Goal: Transaction & Acquisition: Download file/media

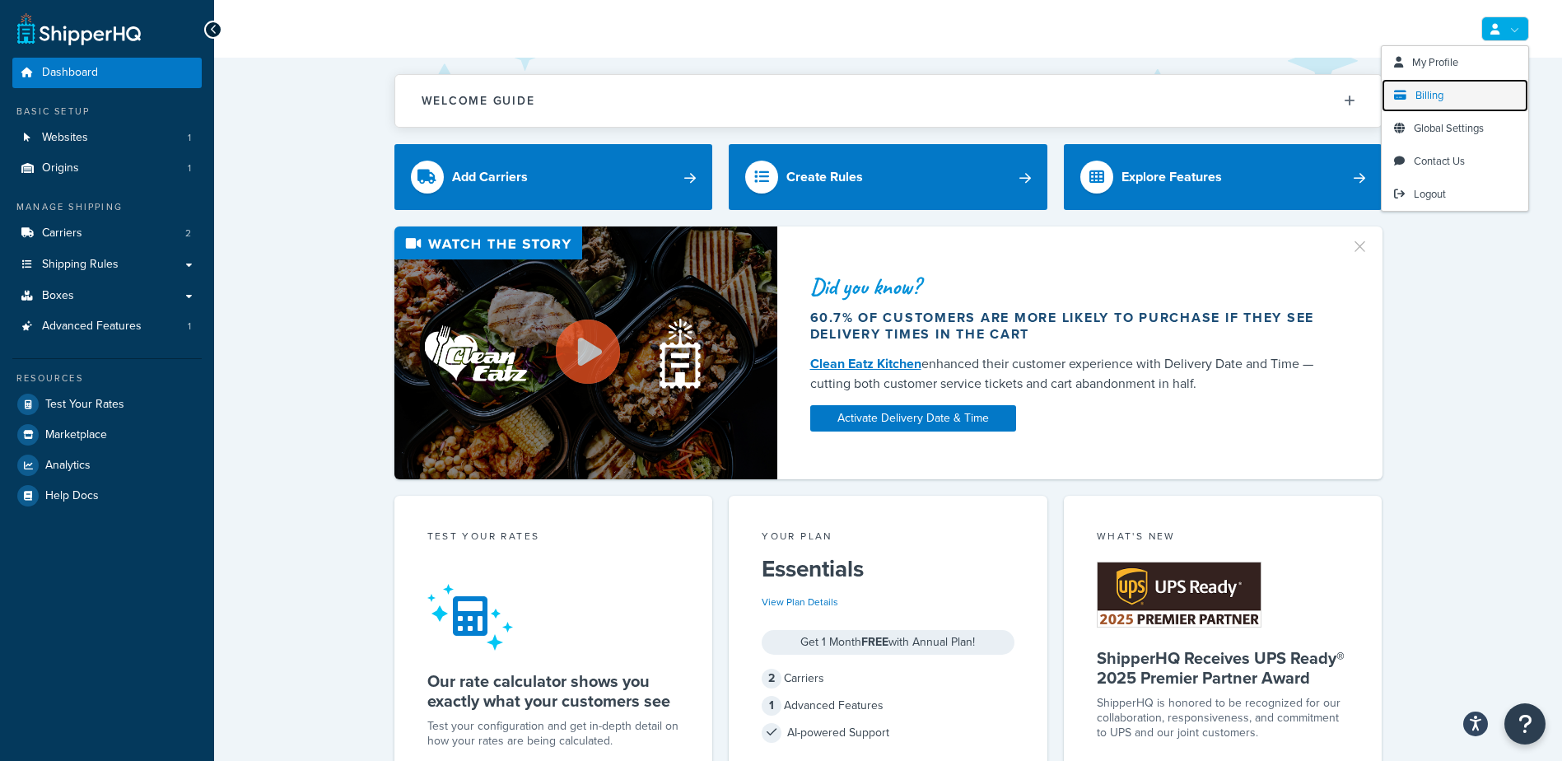
click at [1419, 96] on span "Billing" at bounding box center [1429, 95] width 28 height 16
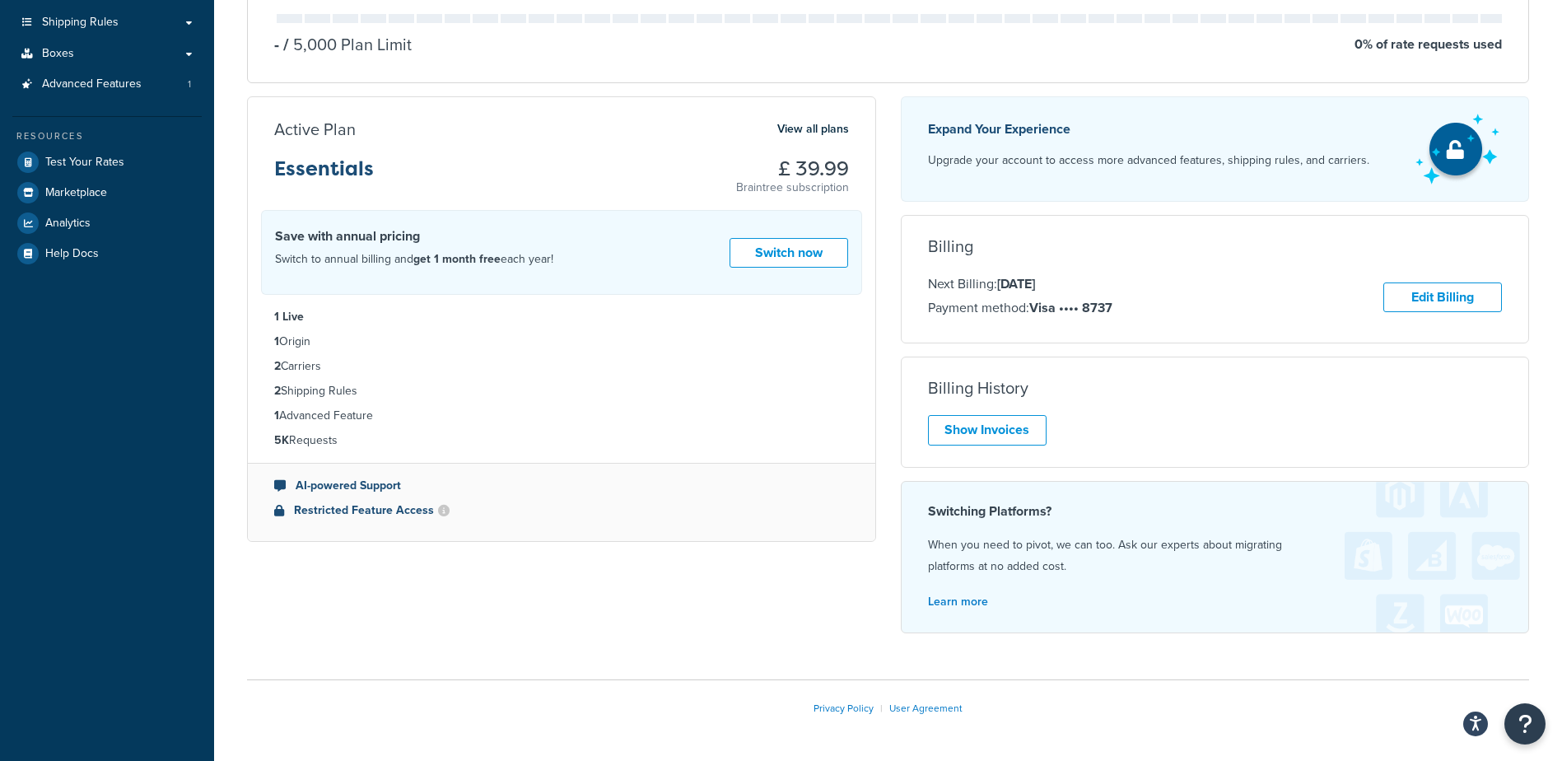
scroll to position [247, 0]
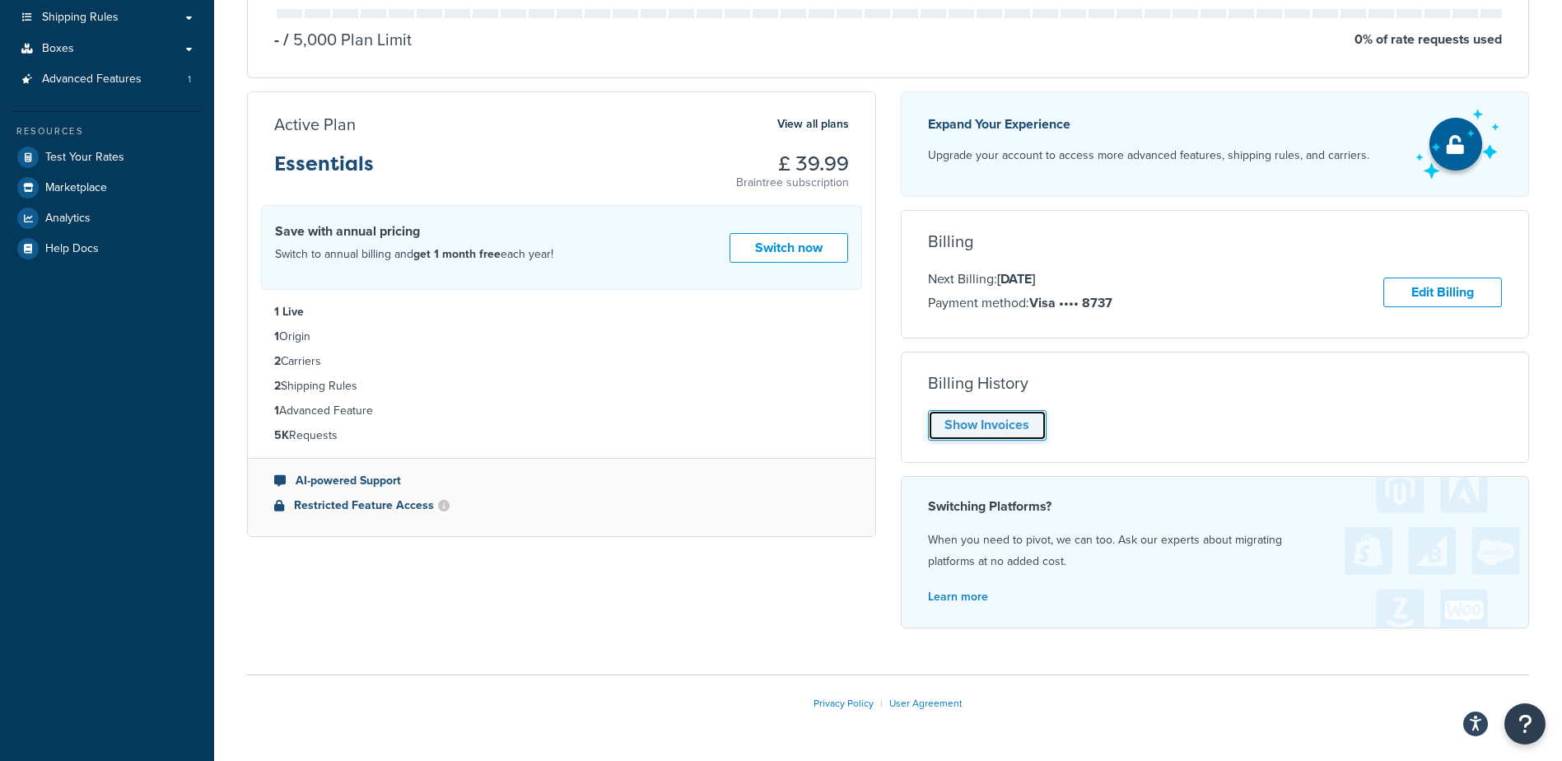
click at [989, 420] on link "Show Invoices" at bounding box center [987, 425] width 119 height 30
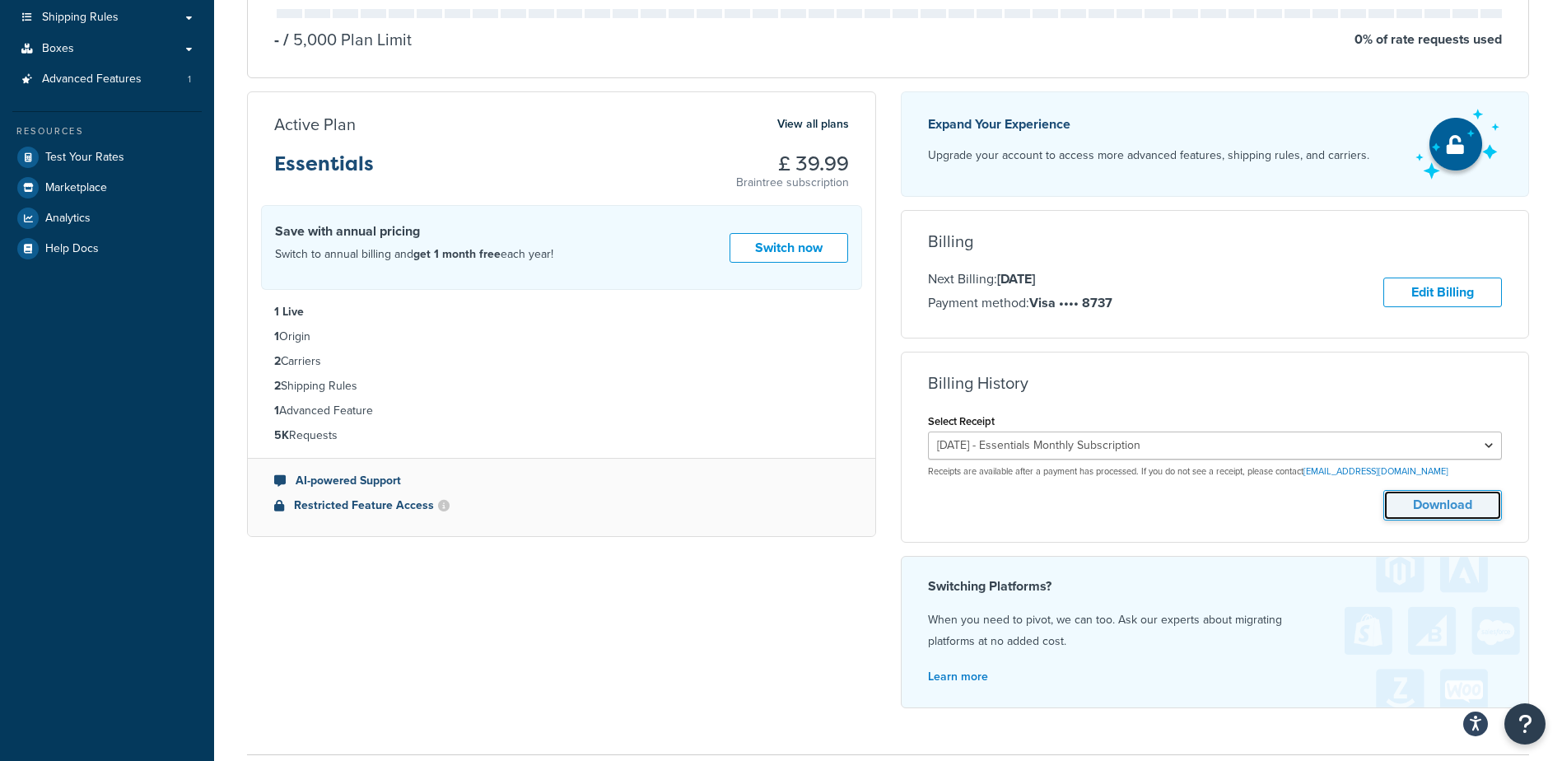
click at [1432, 513] on button "Download" at bounding box center [1442, 505] width 119 height 30
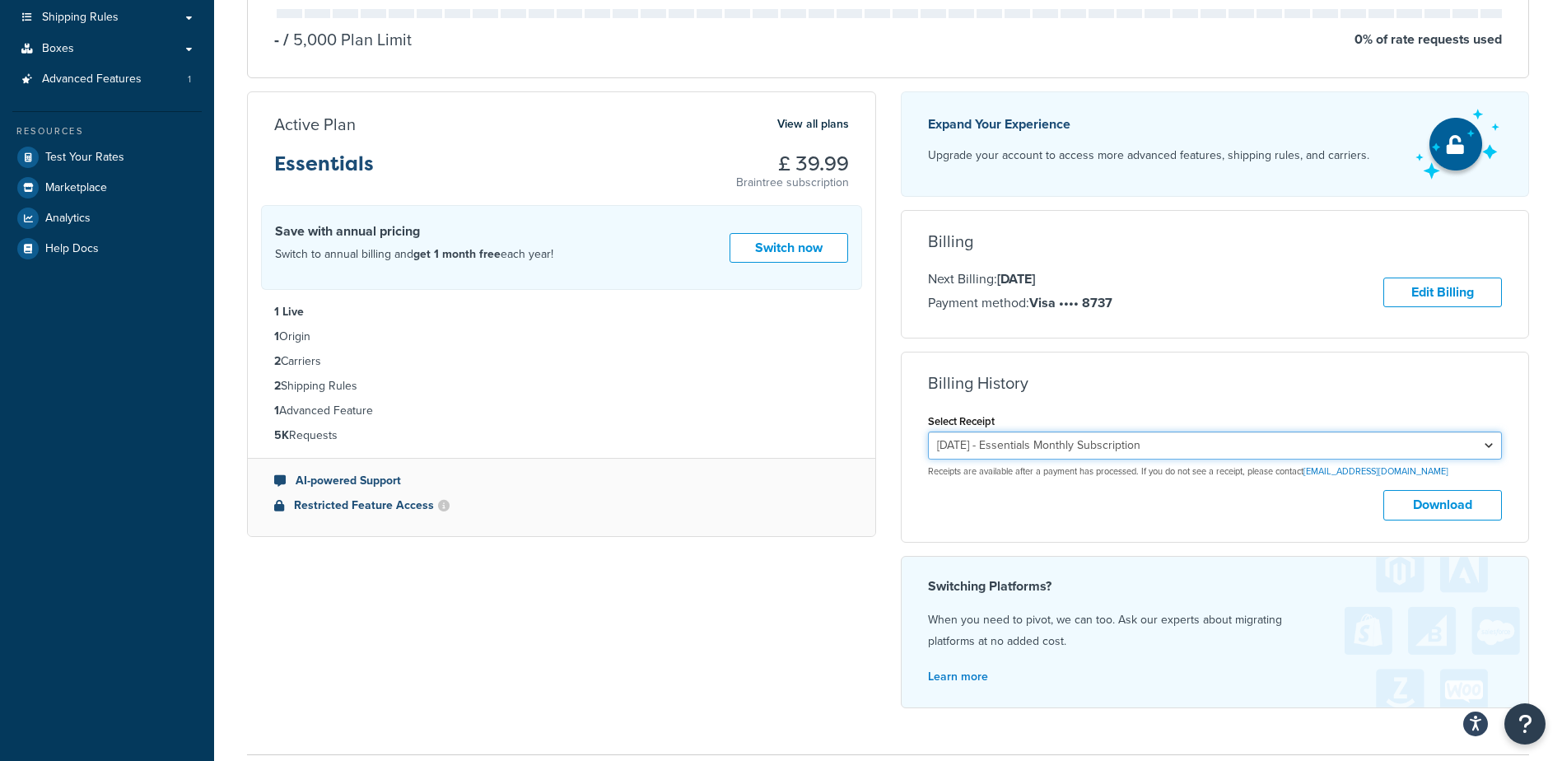
click at [1240, 456] on select "July 12, 2025 - Essentials Monthly Subscription June 12, 2025 - Essentials Mont…" at bounding box center [1215, 445] width 575 height 28
click at [928, 433] on select "July 12, 2025 - Essentials Monthly Subscription June 12, 2025 - Essentials Mont…" at bounding box center [1215, 445] width 575 height 28
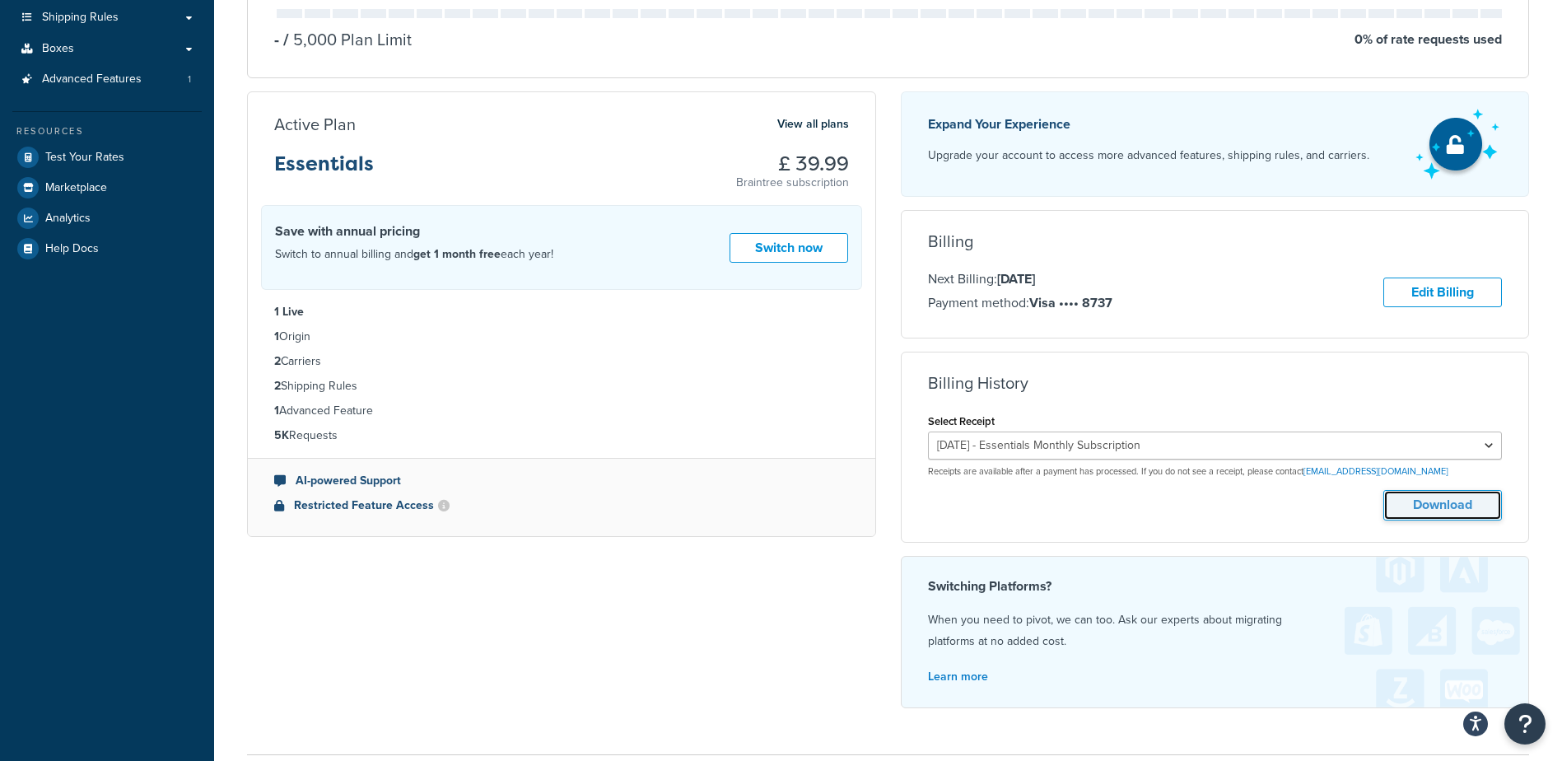
click at [1409, 504] on button "Download" at bounding box center [1442, 505] width 119 height 30
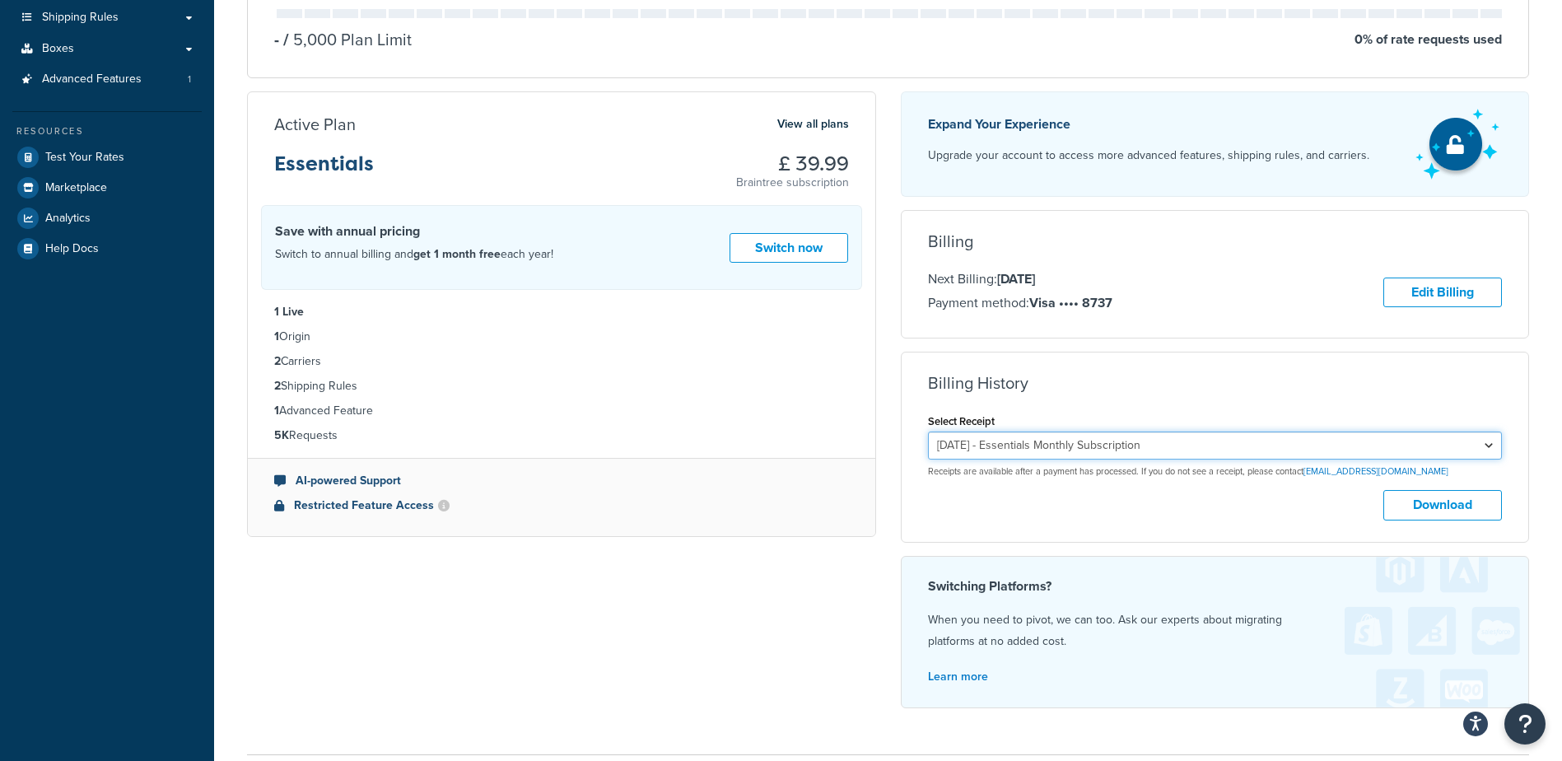
click at [1362, 455] on select "July 12, 2025 - Essentials Monthly Subscription June 12, 2025 - Essentials Mont…" at bounding box center [1215, 445] width 575 height 28
select select "3tngzbsx"
click at [928, 433] on select "July 12, 2025 - Essentials Monthly Subscription June 12, 2025 - Essentials Mont…" at bounding box center [1215, 445] width 575 height 28
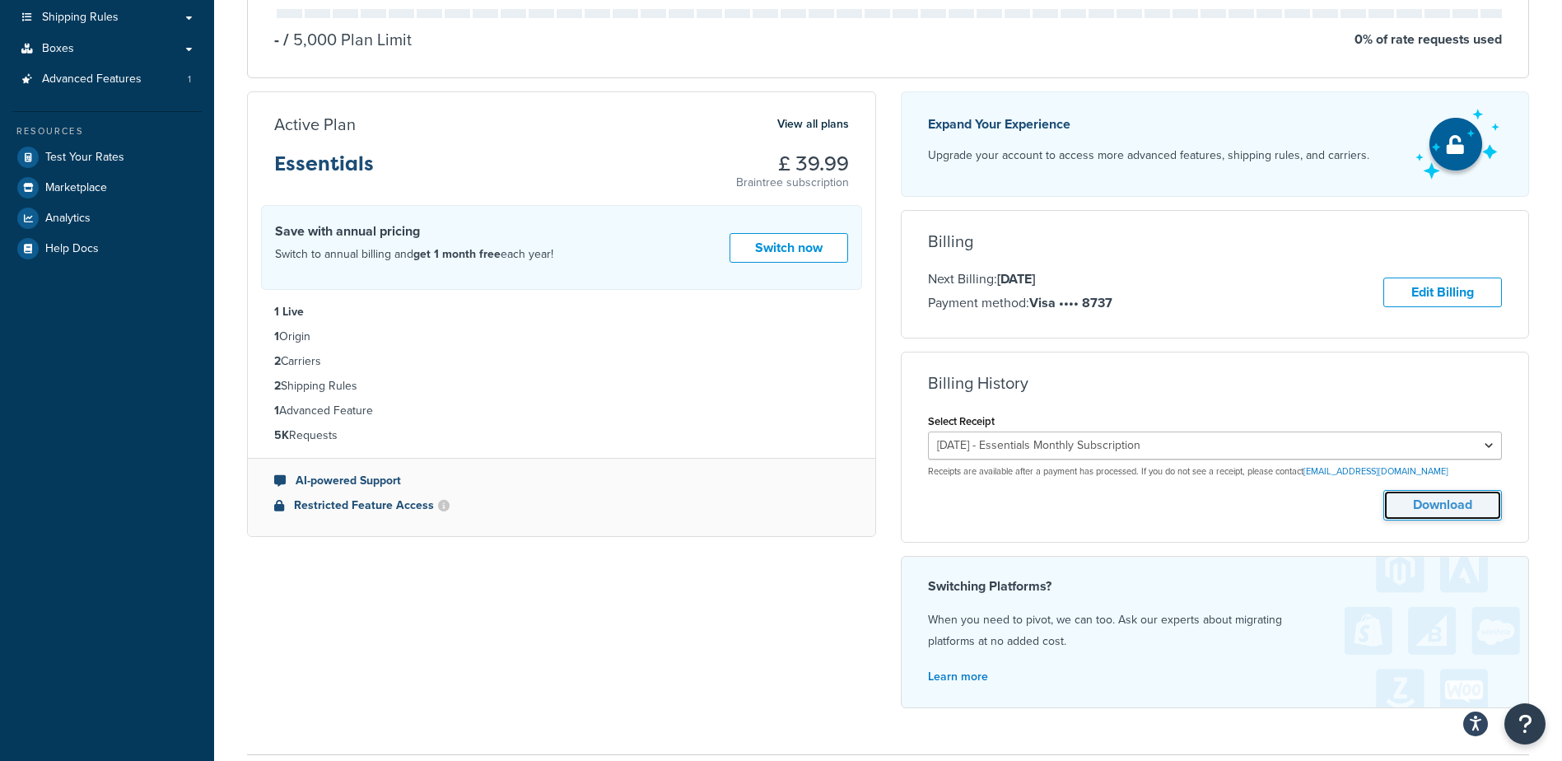
click at [1398, 506] on button "Download" at bounding box center [1442, 505] width 119 height 30
